Goal: Task Accomplishment & Management: Manage account settings

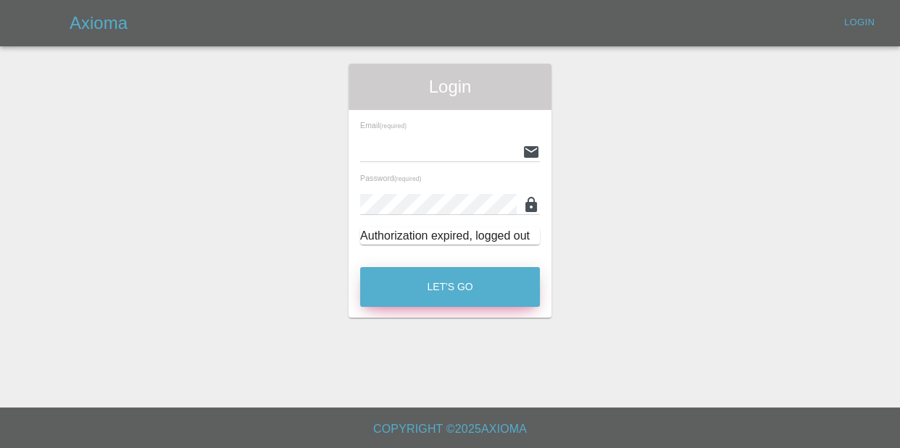
type input "[EMAIL_ADDRESS][DOMAIN_NAME]"
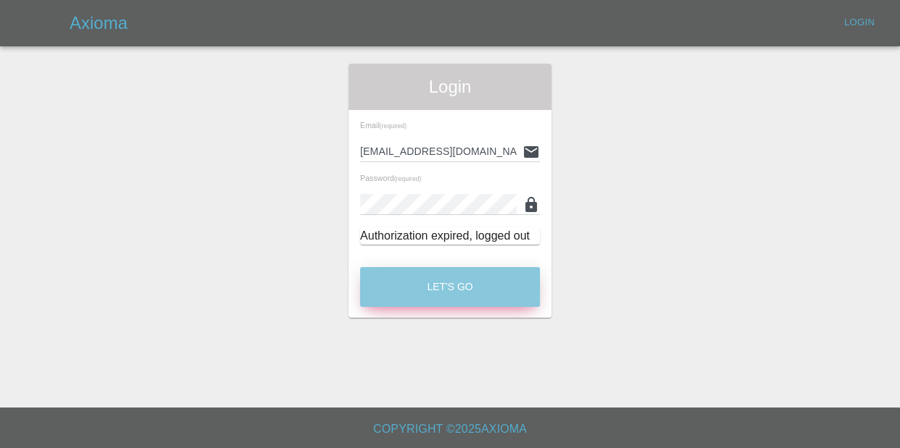
click at [443, 288] on button "Let's Go" at bounding box center [450, 287] width 180 height 40
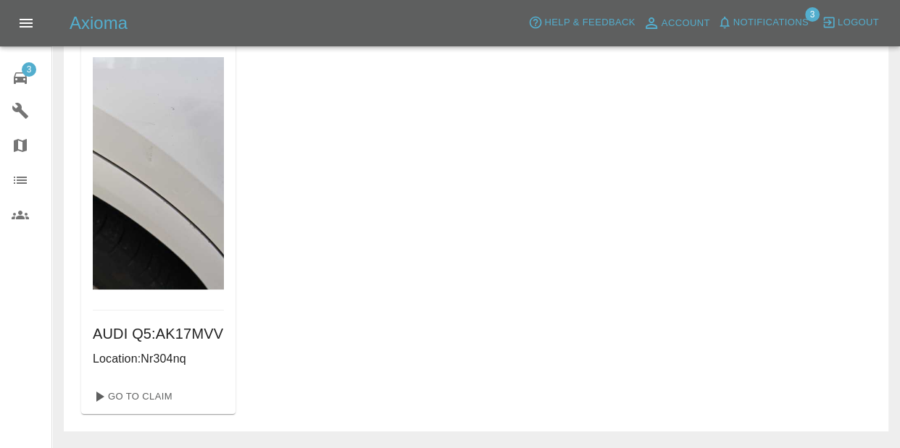
scroll to position [122, 0]
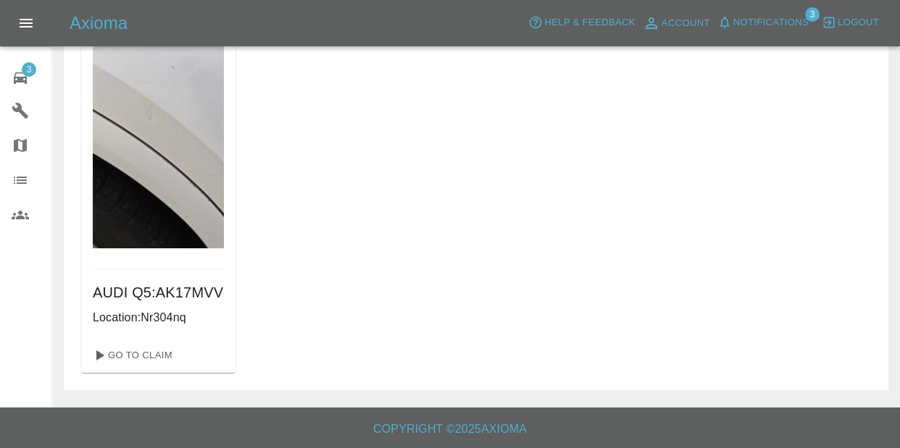
click at [129, 370] on div "Go To Claim" at bounding box center [158, 355] width 154 height 35
click at [133, 364] on link "Go To Claim" at bounding box center [131, 355] width 89 height 23
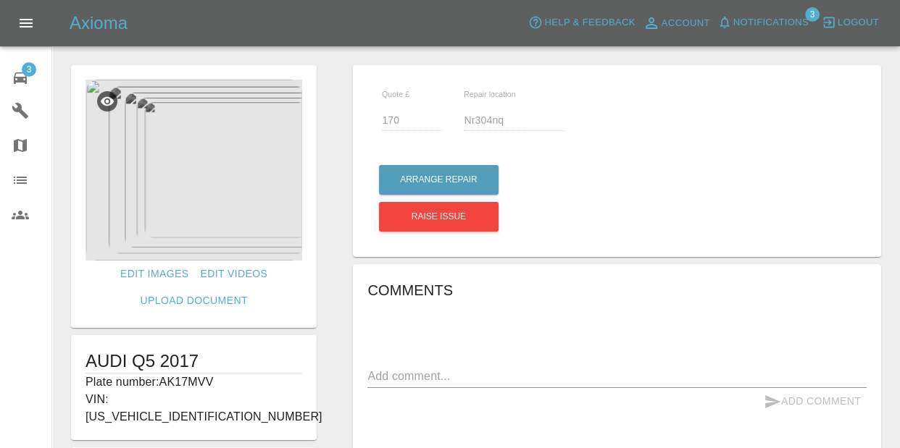
scroll to position [14, 0]
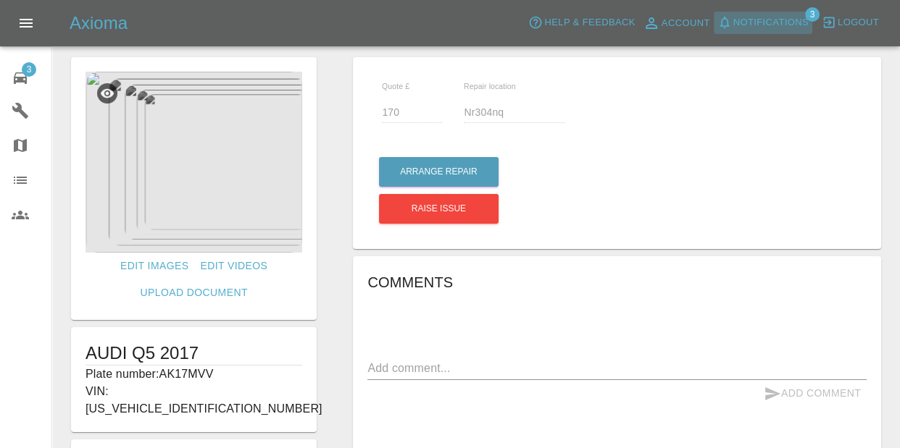
click at [812, 28] on button "Notifications" at bounding box center [763, 23] width 99 height 22
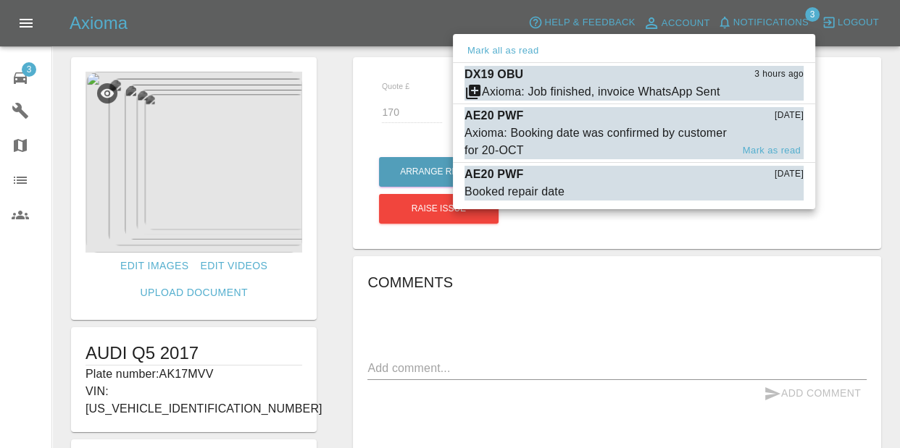
click at [593, 104] on li "AE20 PWF [DATE] Axioma: Booking date was confirmed by customer for 20-OCT Mark …" at bounding box center [634, 133] width 362 height 59
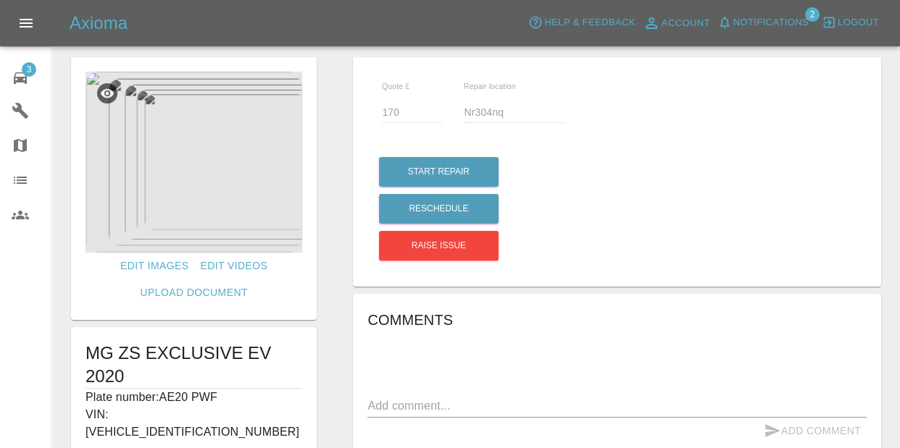
type input "145"
type input "PE30 3BF"
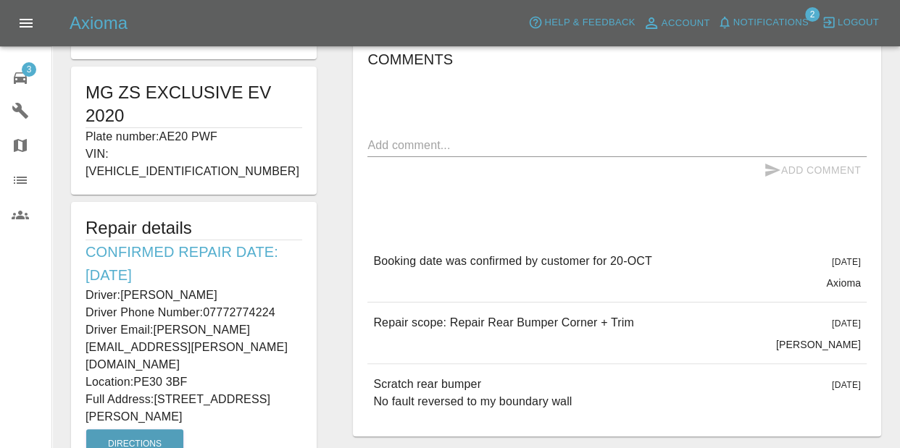
scroll to position [195, 0]
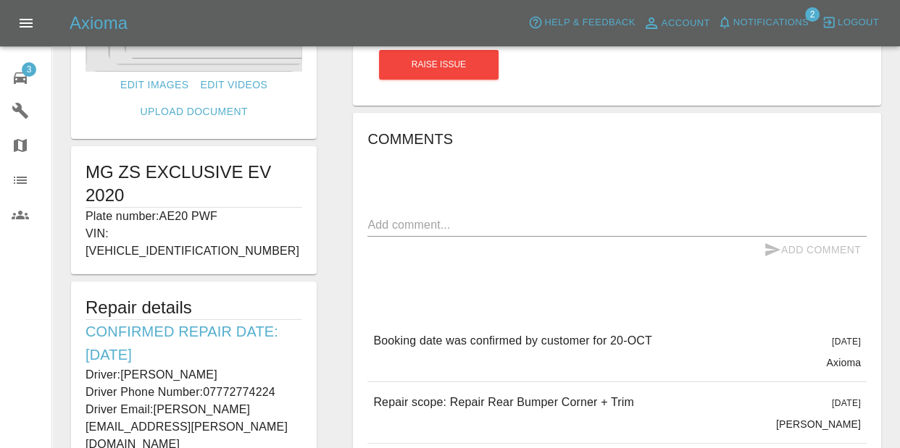
click at [18, 77] on icon at bounding box center [20, 78] width 13 height 12
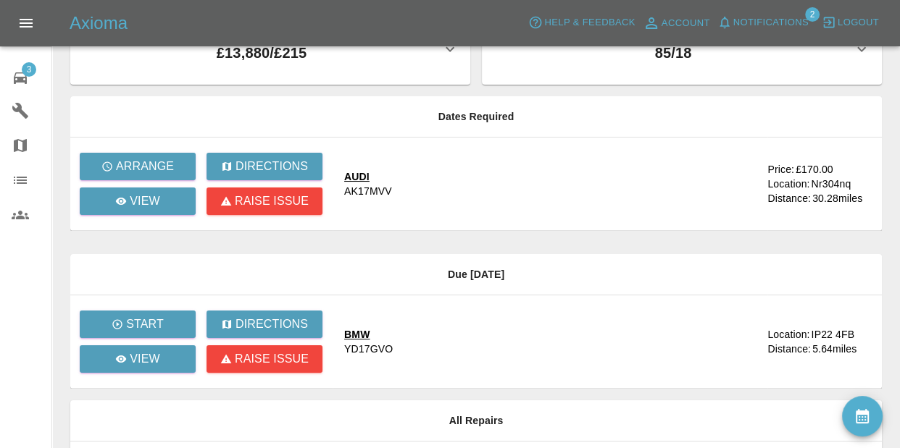
scroll to position [78, 0]
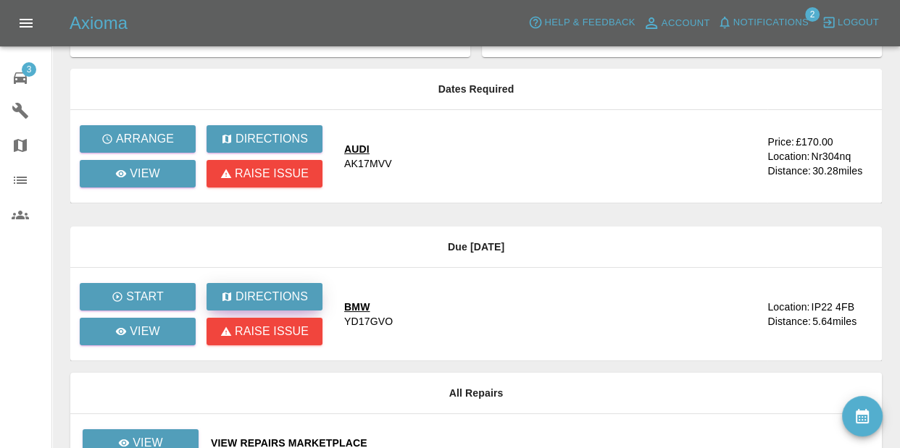
click at [226, 288] on div "Directions" at bounding box center [264, 296] width 87 height 17
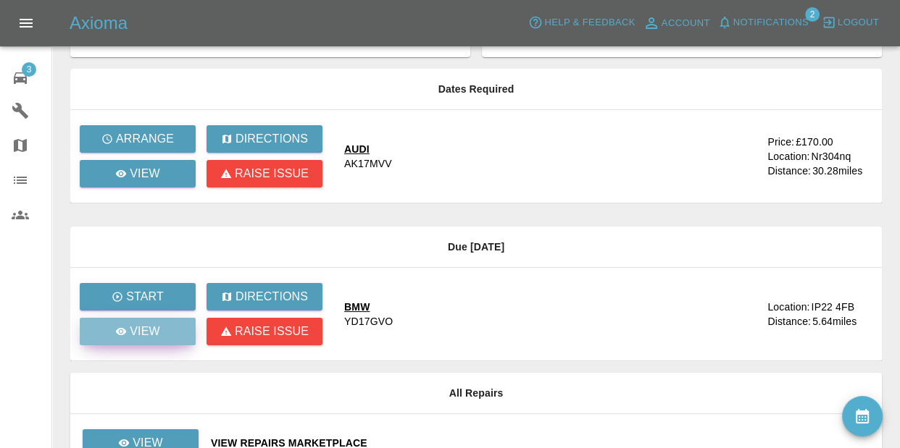
click at [144, 325] on p "View" at bounding box center [145, 331] width 30 height 17
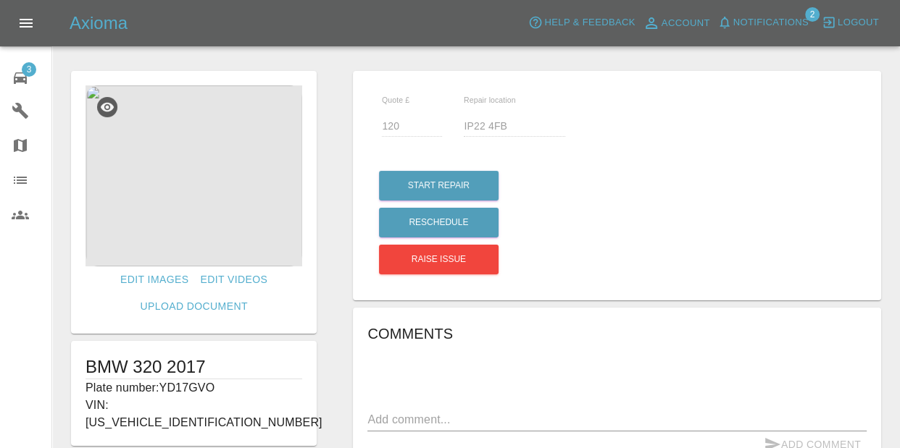
click at [24, 91] on link "3 Repair home" at bounding box center [25, 76] width 51 height 35
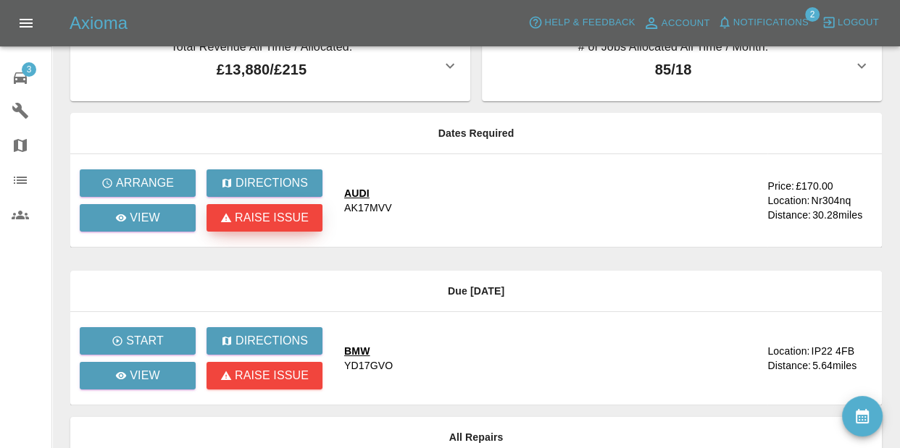
scroll to position [1, 0]
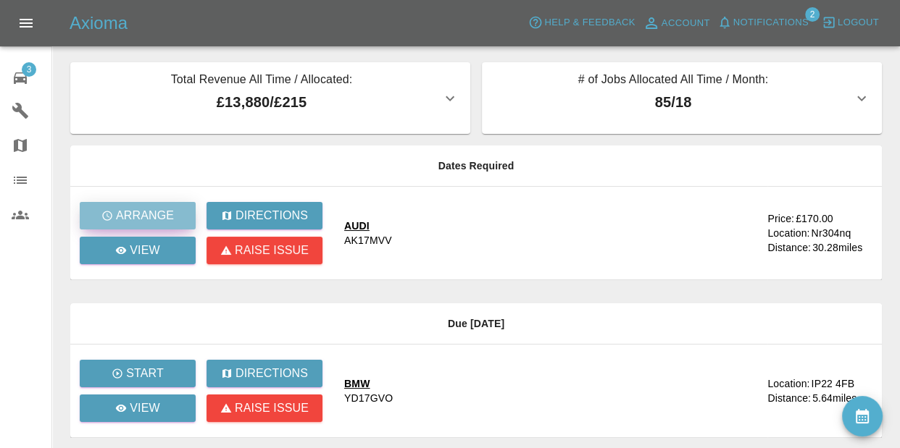
click at [163, 218] on p "Arrange" at bounding box center [145, 215] width 58 height 17
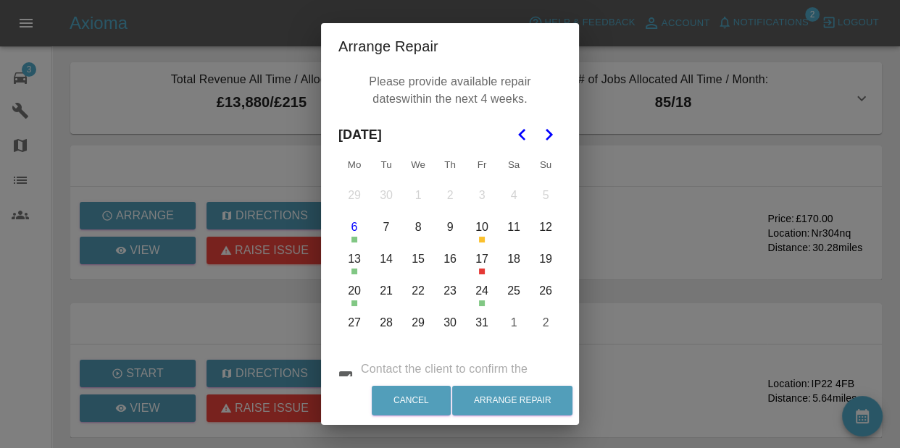
click at [551, 145] on button "Go to the Next Month" at bounding box center [548, 135] width 26 height 26
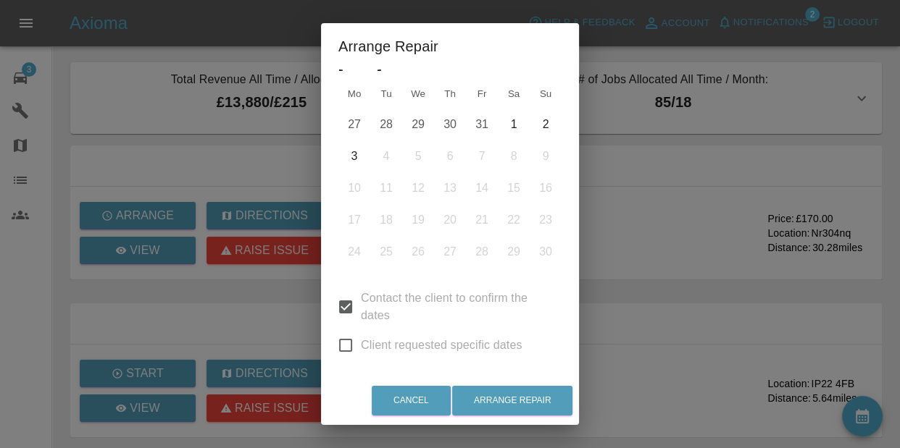
scroll to position [109, 0]
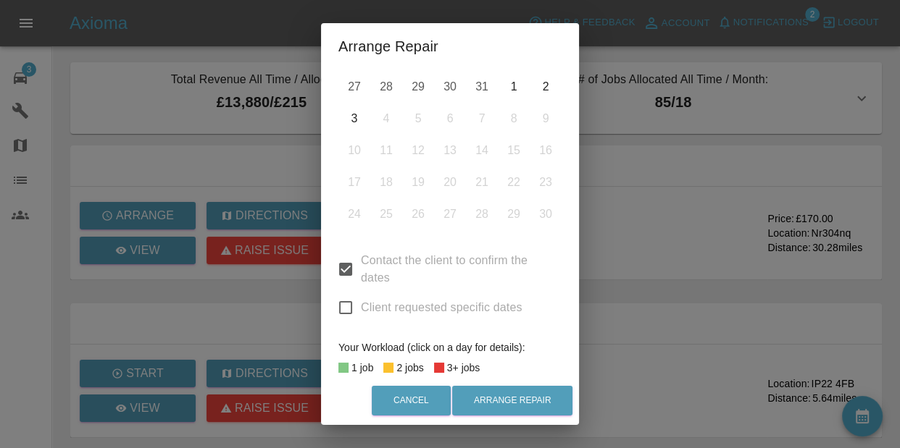
click at [376, 275] on span "Contact the client to confirm the dates" at bounding box center [455, 269] width 189 height 35
click at [361, 275] on input "Contact the client to confirm the dates" at bounding box center [345, 269] width 30 height 30
checkbox input "false"
click at [374, 306] on span "Client requested specific dates" at bounding box center [442, 307] width 162 height 17
click at [361, 306] on input "Client requested specific dates" at bounding box center [345, 308] width 30 height 30
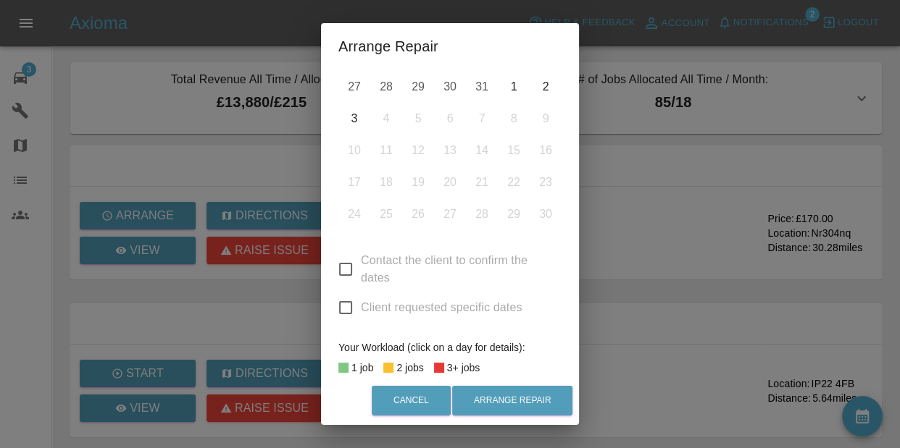
checkbox input "true"
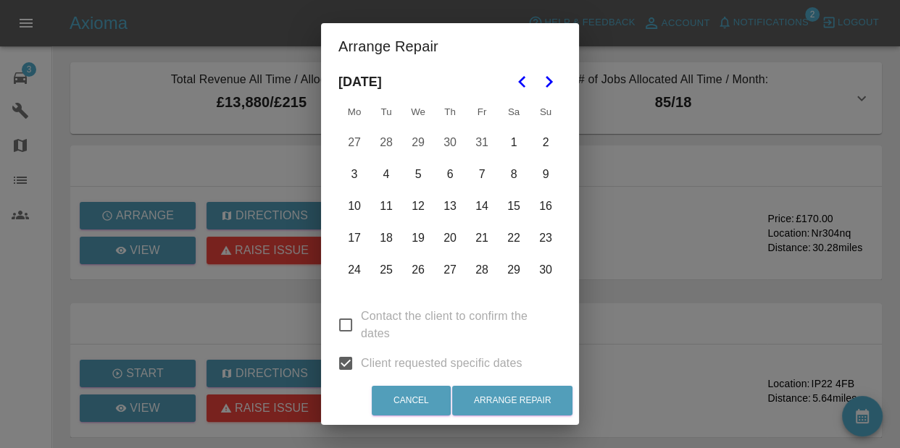
scroll to position [41, 0]
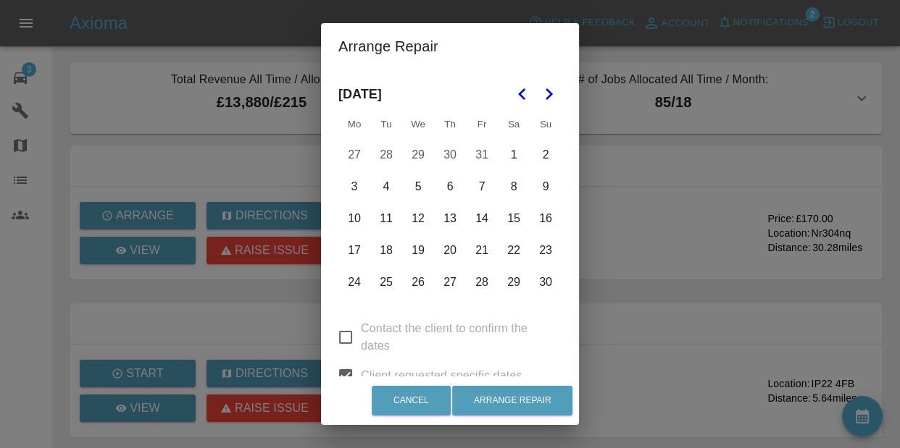
click at [521, 96] on polygon "Go to the Previous Month" at bounding box center [521, 94] width 7 height 12
click at [558, 93] on button "Go to the Next Month" at bounding box center [548, 94] width 26 height 26
click at [677, 233] on div "Arrange Repair Please provide available repair dates within the next 4 weeks. […" at bounding box center [450, 224] width 900 height 448
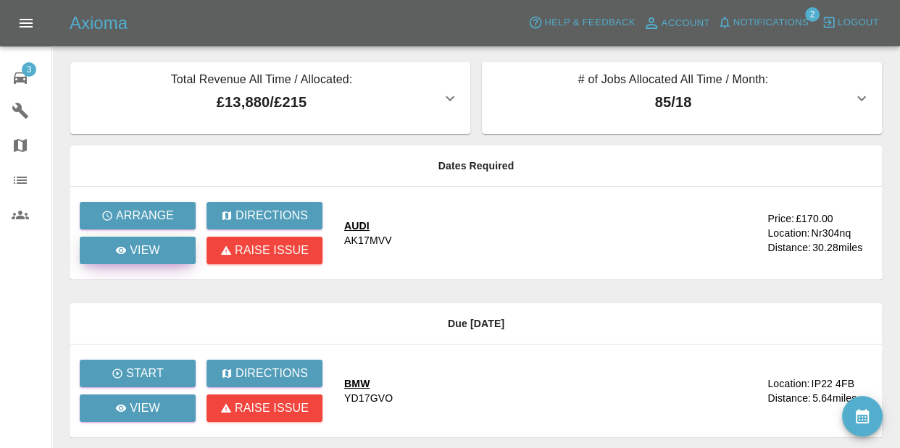
click at [120, 240] on link "View" at bounding box center [138, 251] width 116 height 28
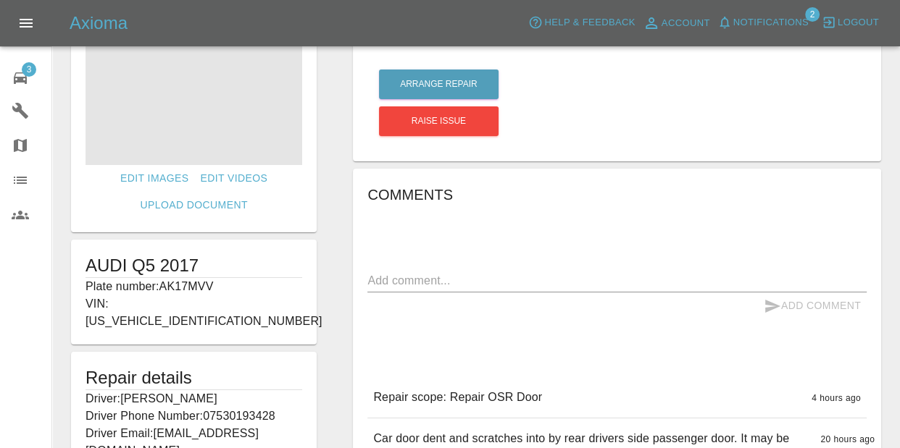
scroll to position [272, 0]
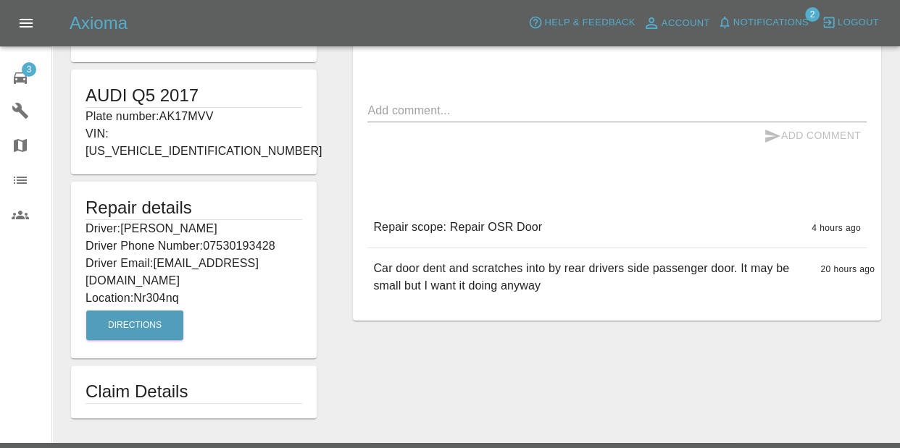
drag, startPoint x: 138, startPoint y: 264, endPoint x: 209, endPoint y: 263, distance: 71.7
click at [209, 290] on p "Location: Nr304nq" at bounding box center [193, 298] width 217 height 17
copy p "Nr304nq"
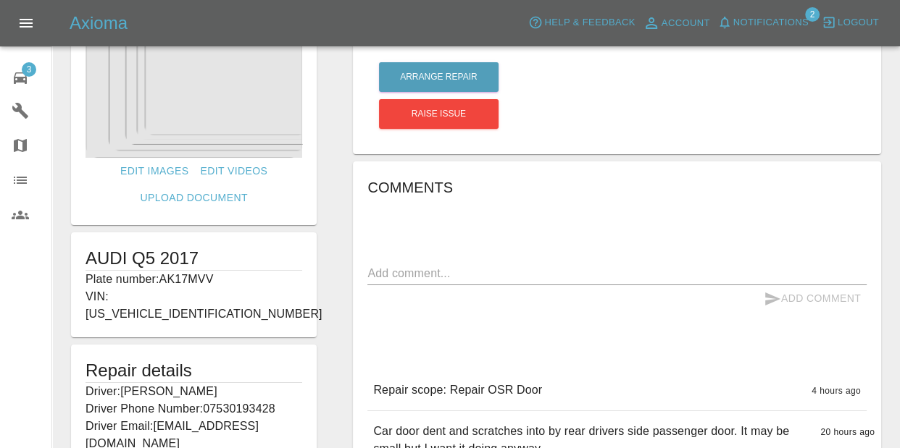
scroll to position [7, 0]
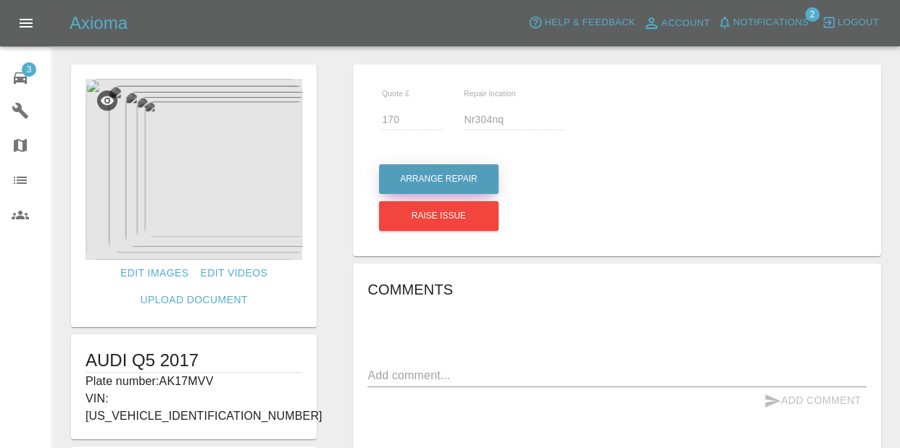
click at [423, 177] on button "Arrange Repair" at bounding box center [439, 179] width 120 height 30
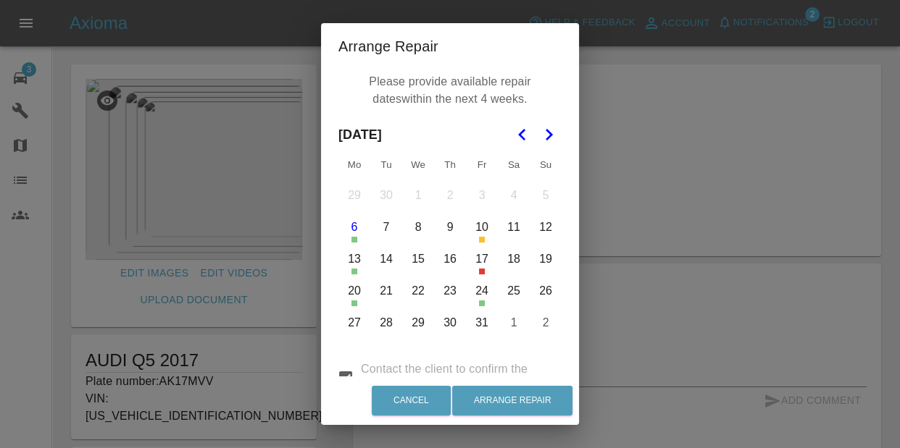
click at [487, 322] on button "31" at bounding box center [481, 323] width 30 height 30
click at [544, 138] on icon "Go to the Next Month" at bounding box center [548, 134] width 17 height 17
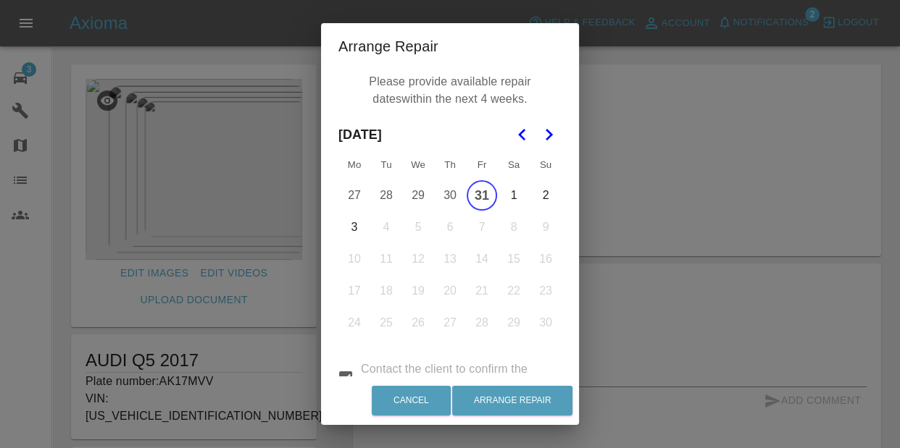
click at [481, 193] on button "31" at bounding box center [481, 195] width 30 height 30
click at [482, 198] on button "31" at bounding box center [481, 195] width 30 height 30
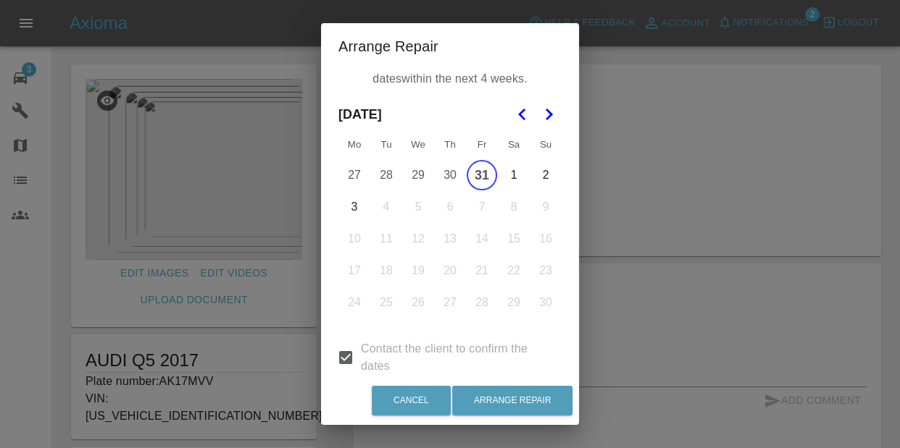
click at [343, 354] on input "Contact the client to confirm the dates" at bounding box center [345, 358] width 30 height 30
checkbox input "false"
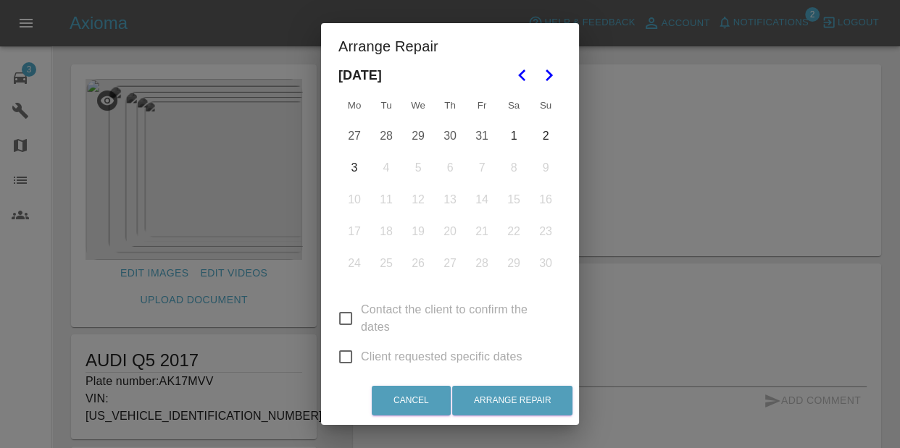
scroll to position [60, 0]
click at [360, 353] on input "Client requested specific dates" at bounding box center [345, 356] width 30 height 30
checkbox input "true"
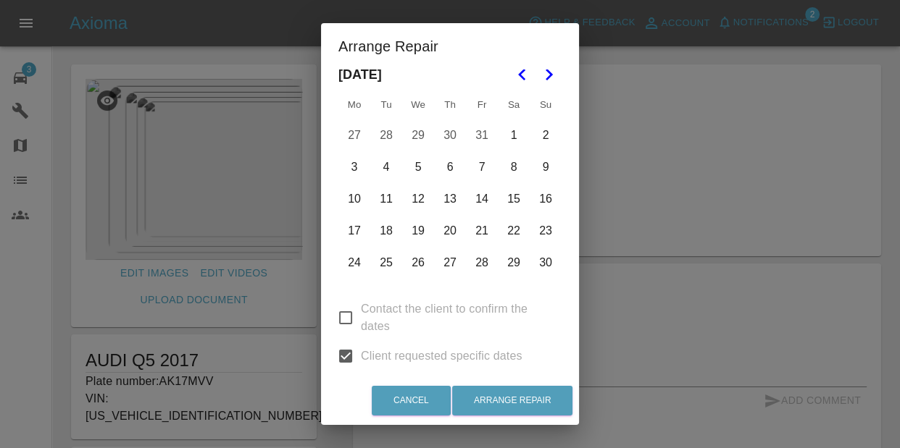
click at [487, 138] on button "31" at bounding box center [481, 135] width 30 height 30
click at [351, 164] on button "3" at bounding box center [354, 167] width 30 height 30
click at [486, 167] on button "7" at bounding box center [481, 167] width 30 height 30
click at [364, 201] on button "10" at bounding box center [354, 199] width 30 height 30
click at [358, 235] on button "17" at bounding box center [354, 231] width 30 height 30
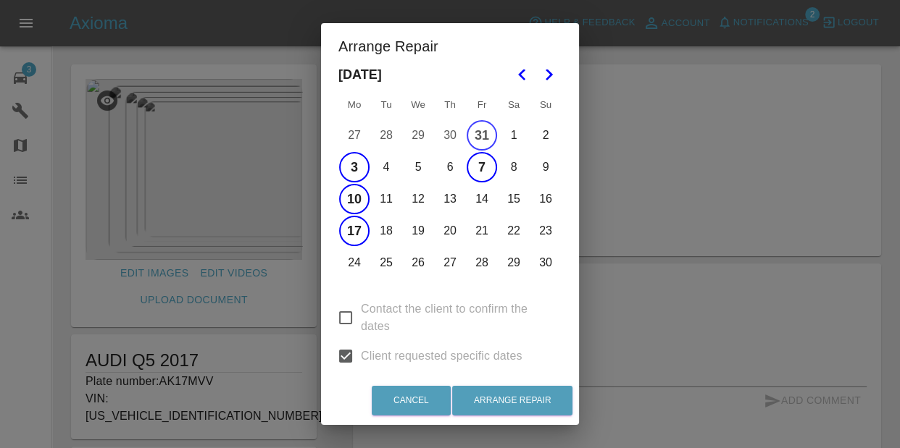
click at [474, 227] on button "21" at bounding box center [481, 231] width 30 height 30
click at [524, 78] on polygon "Go to the Previous Month" at bounding box center [521, 75] width 7 height 12
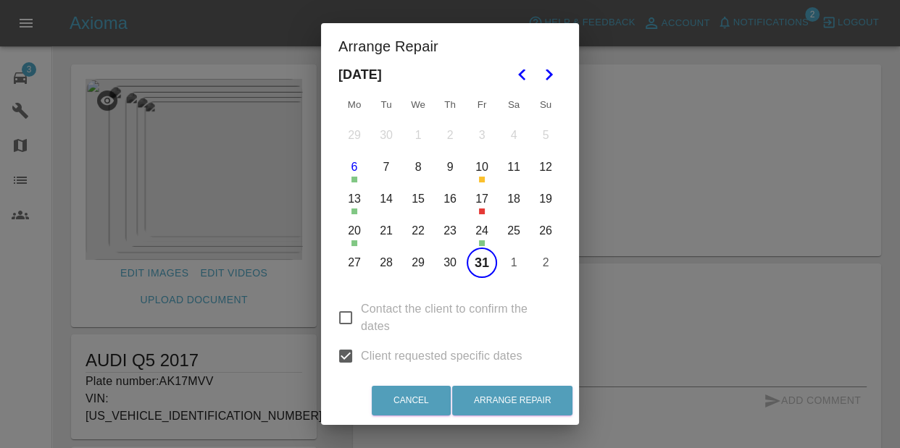
click at [551, 75] on icon "Go to the Next Month" at bounding box center [548, 74] width 17 height 17
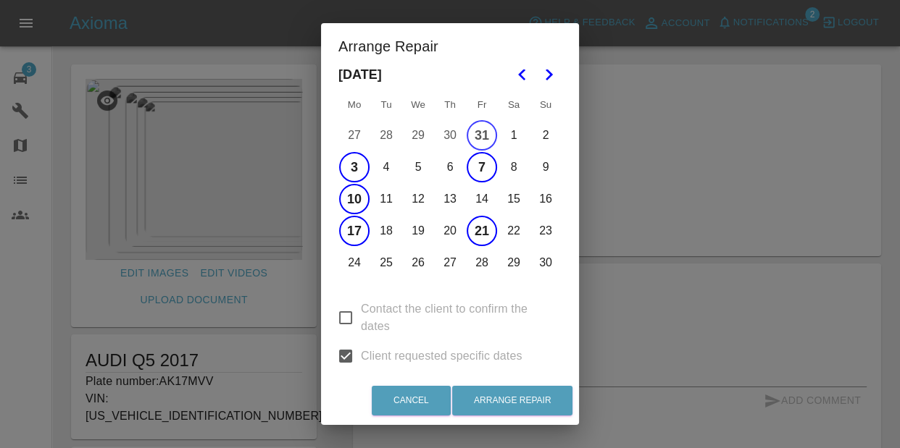
click at [518, 76] on icon "Go to the Previous Month" at bounding box center [522, 74] width 17 height 17
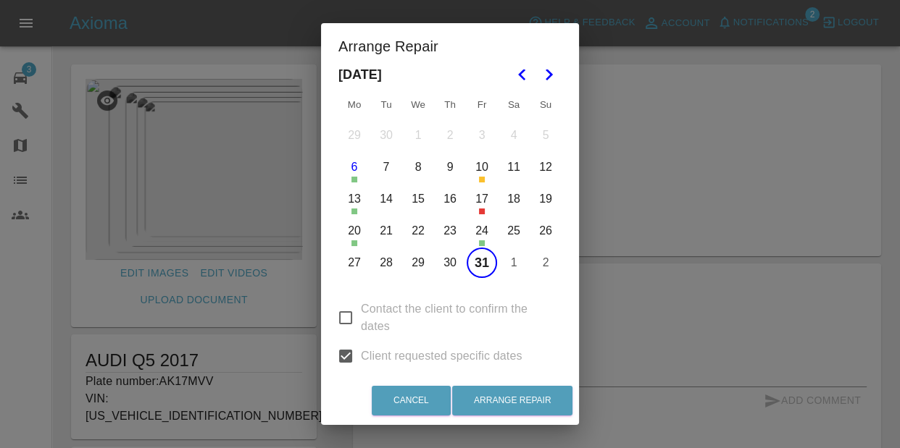
click at [366, 256] on button "27" at bounding box center [354, 263] width 30 height 30
click at [561, 398] on button "Arrange Repair" at bounding box center [512, 401] width 120 height 30
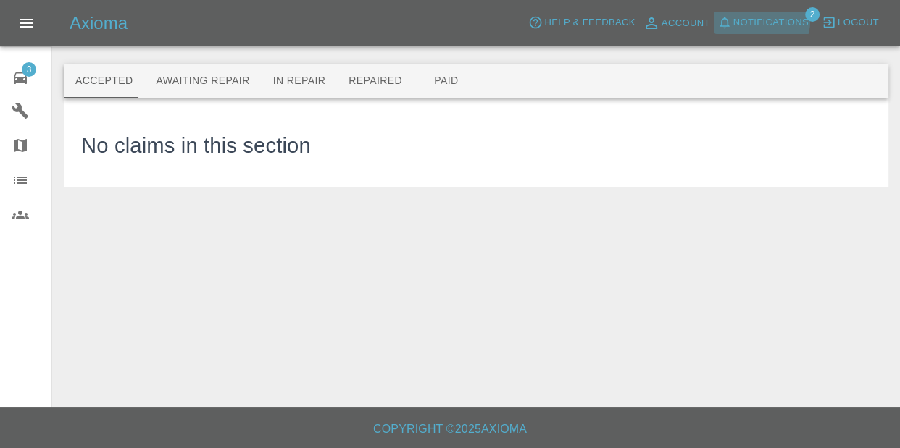
click at [766, 20] on span "Notifications" at bounding box center [770, 22] width 75 height 17
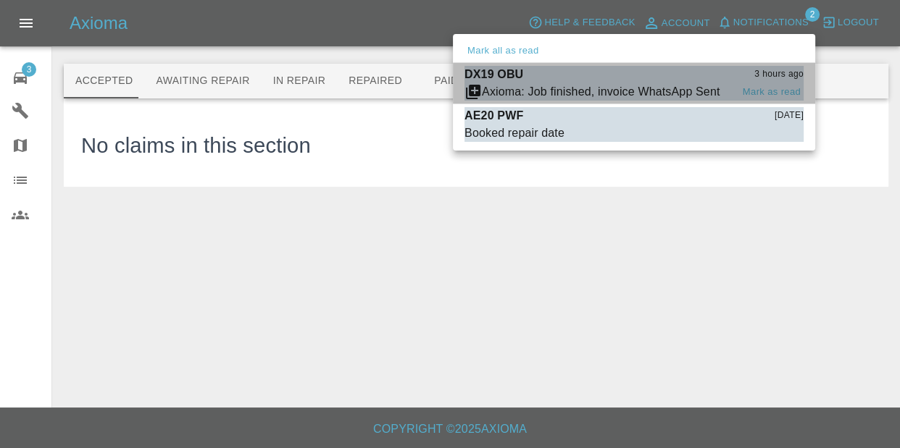
click at [744, 69] on div "DX19 OBU 3 hours ago" at bounding box center [633, 74] width 339 height 17
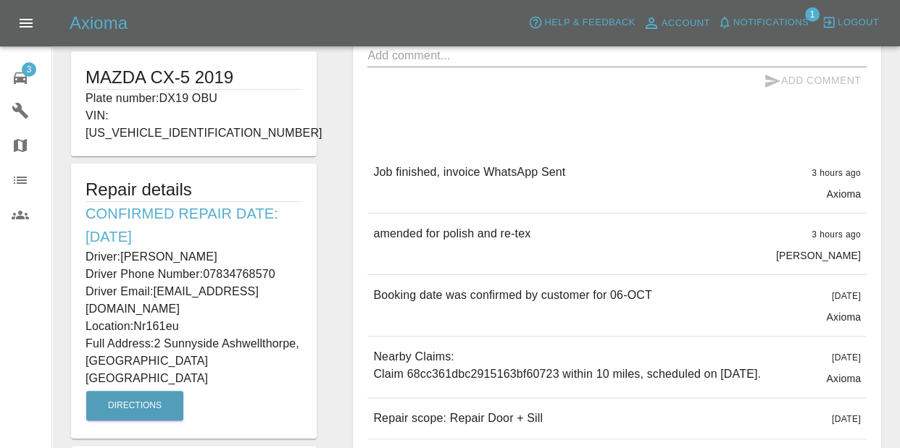
scroll to position [222, 0]
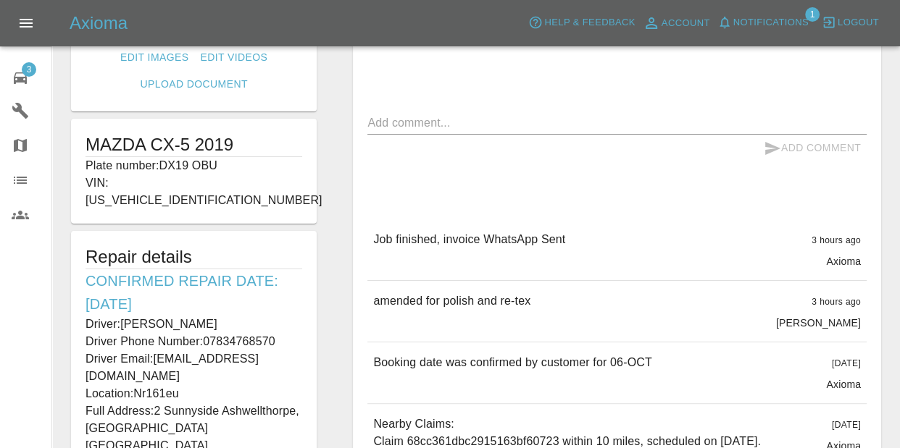
click at [28, 67] on span "3" at bounding box center [29, 69] width 14 height 14
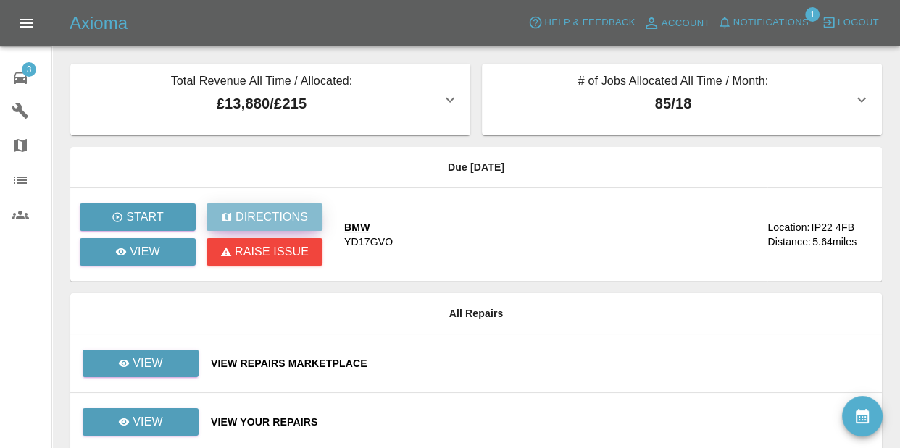
click at [248, 216] on p "Directions" at bounding box center [271, 217] width 72 height 17
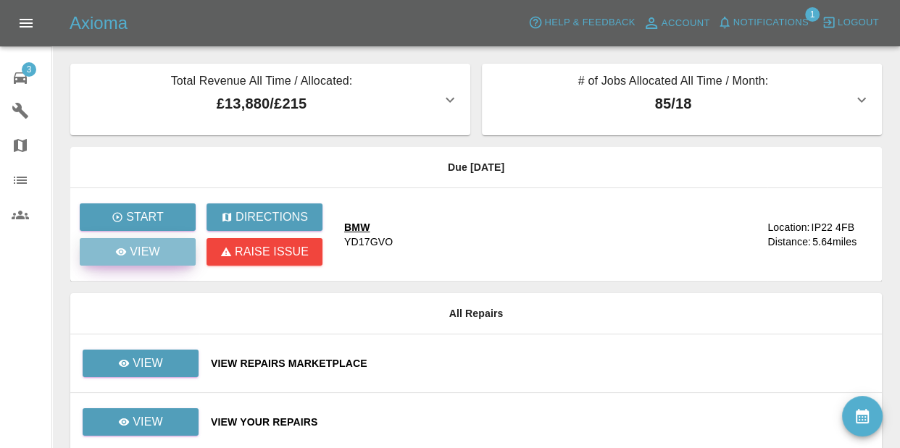
click at [169, 246] on link "View" at bounding box center [138, 252] width 116 height 28
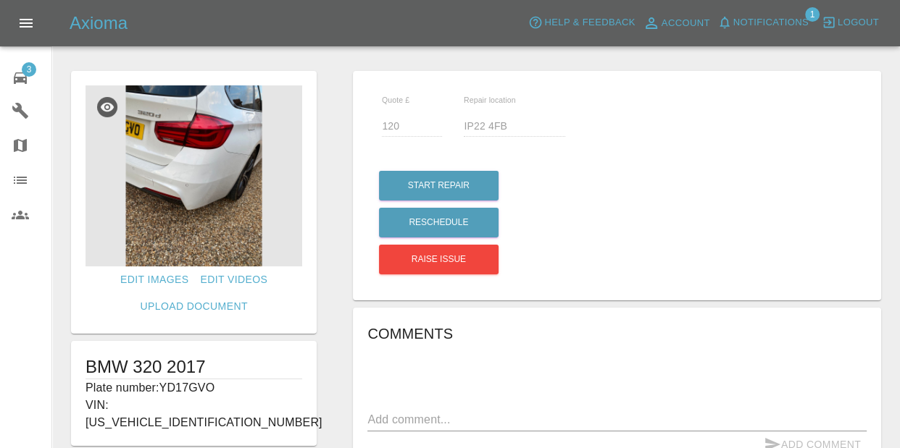
click at [232, 214] on img at bounding box center [193, 175] width 217 height 181
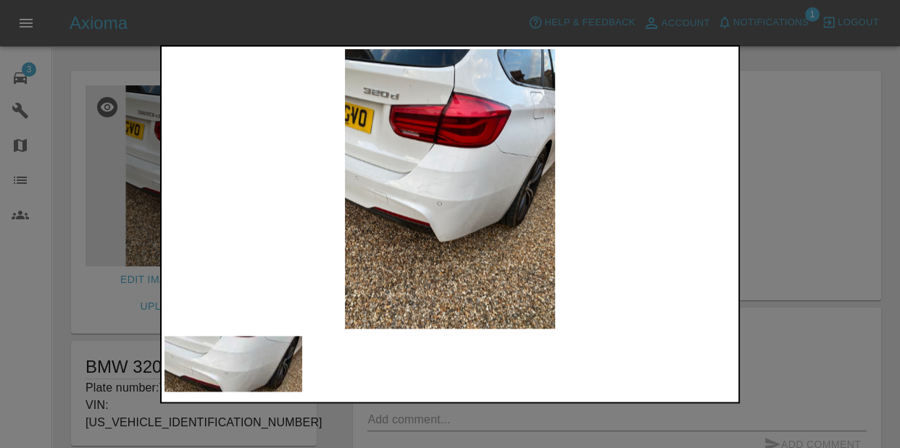
click at [453, 191] on img at bounding box center [449, 189] width 571 height 280
click at [719, 149] on img at bounding box center [449, 189] width 571 height 280
click at [816, 164] on div at bounding box center [450, 224] width 900 height 448
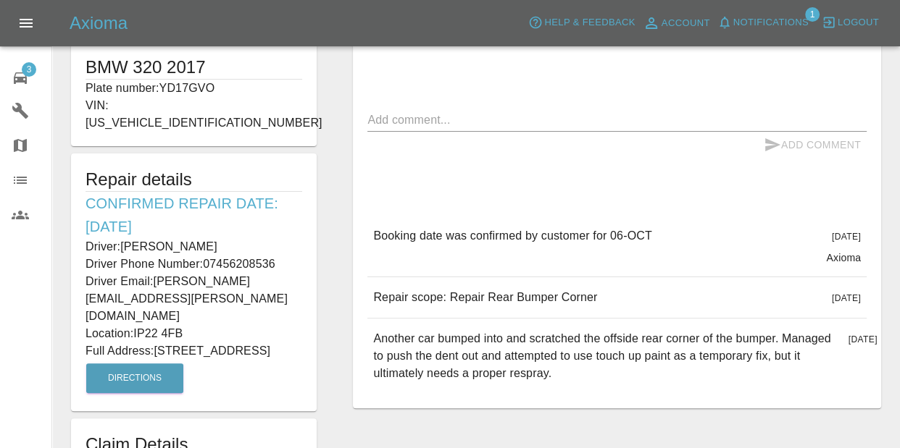
scroll to position [353, 0]
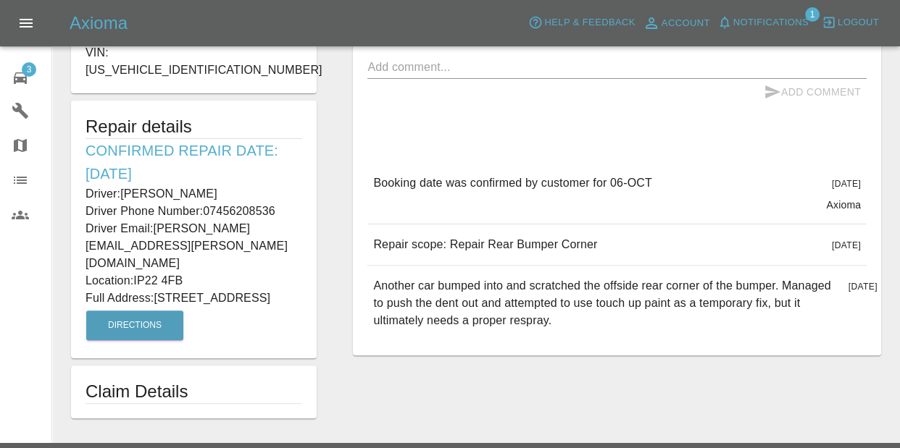
click at [748, 26] on span "Notifications" at bounding box center [770, 22] width 75 height 17
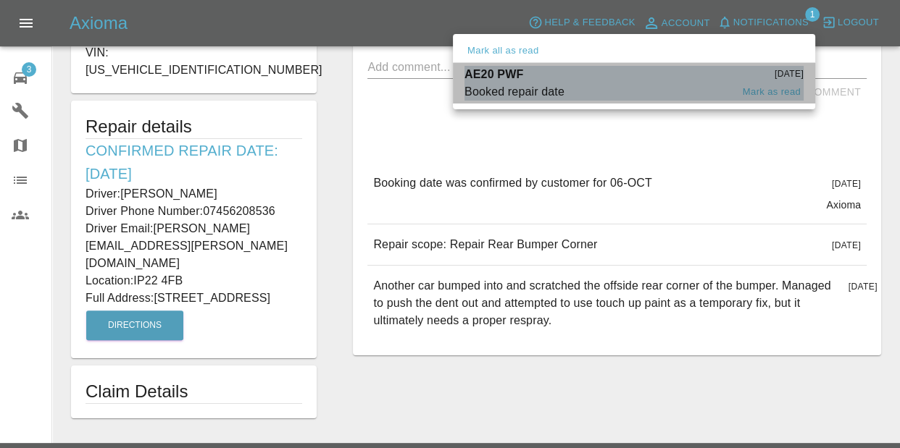
click at [716, 83] on span "Booked repair date" at bounding box center [597, 91] width 267 height 17
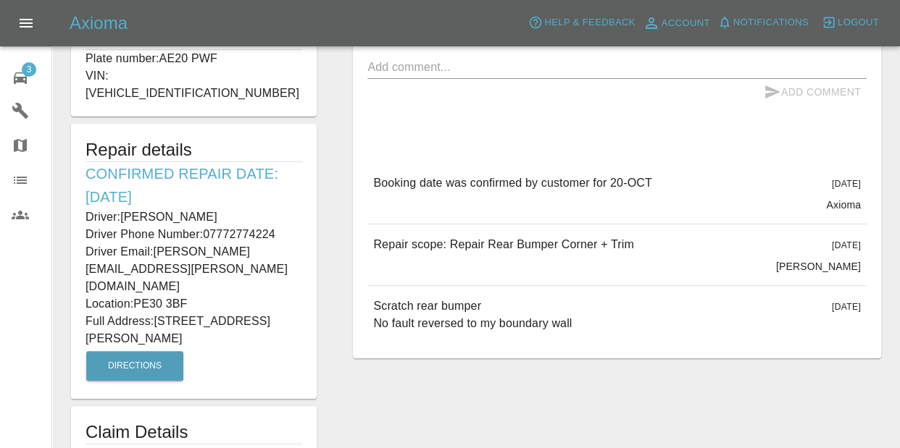
type input "145"
type input "PE30 3BF"
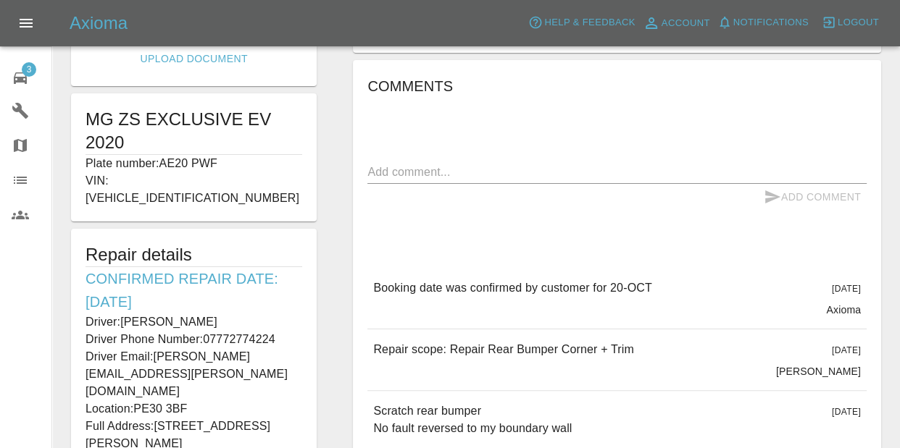
scroll to position [281, 0]
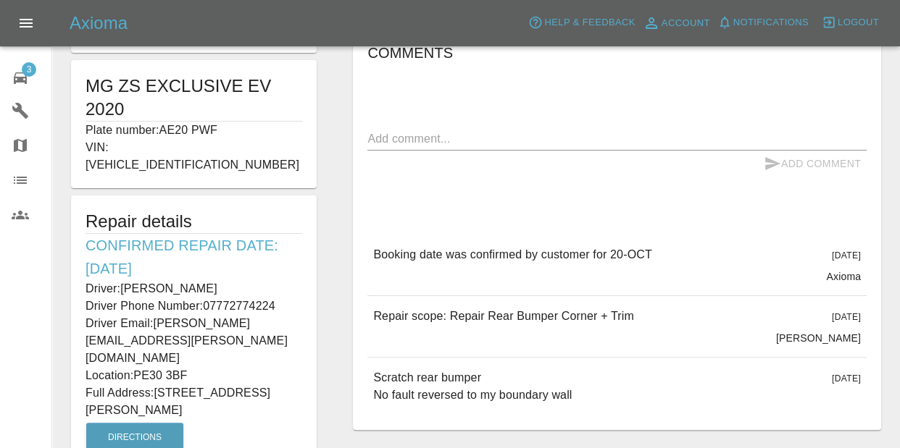
drag, startPoint x: 448, startPoint y: 313, endPoint x: 655, endPoint y: 304, distance: 207.4
click at [655, 304] on div "Repair scope: Repair Rear Bumper Corner + Trim [DATE] [PERSON_NAME]" at bounding box center [616, 326] width 499 height 61
copy p "Repair Rear Bumper Corner + Trim"
drag, startPoint x: 85, startPoint y: 86, endPoint x: 293, endPoint y: 357, distance: 341.5
click at [293, 358] on form "Edit Images Edit Videos Upload Document MG ZS EXCLUSIVE EV 2020 Plate number: A…" at bounding box center [194, 160] width 260 height 741
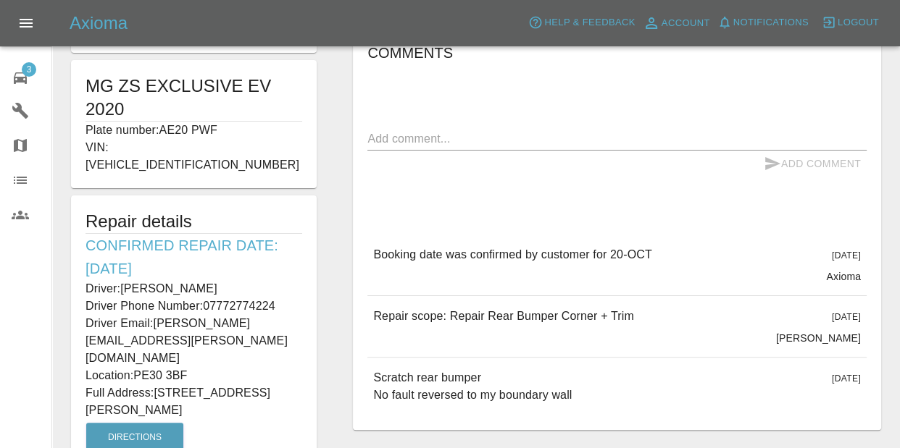
copy form "MG ZS EXCLUSIVE EV 2020 Plate number: AE20 PWF VIN: [VEHICLE_IDENTIFICATION_NUM…"
